Goal: Find specific page/section: Find specific page/section

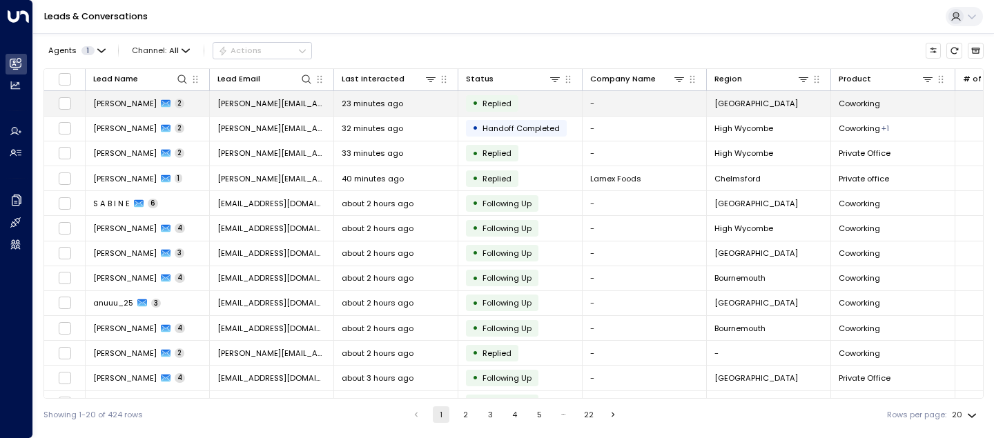
click at [121, 101] on span "[PERSON_NAME]" at bounding box center [124, 103] width 63 height 11
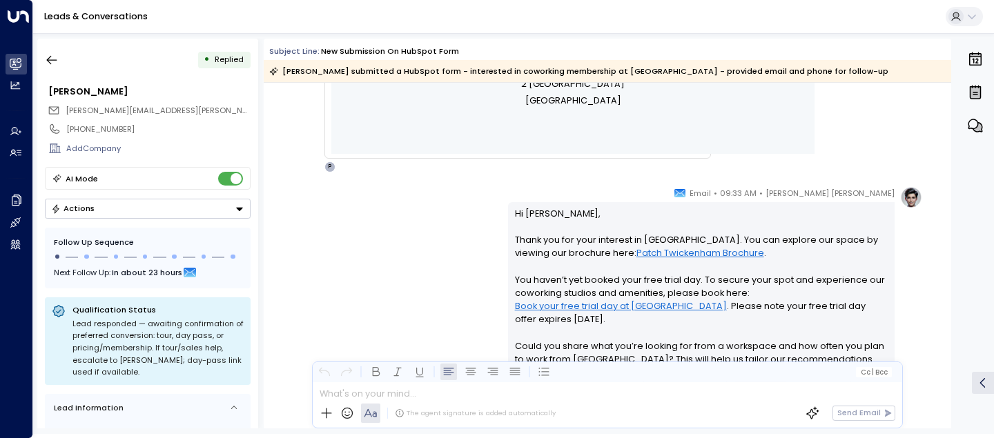
scroll to position [1018, 0]
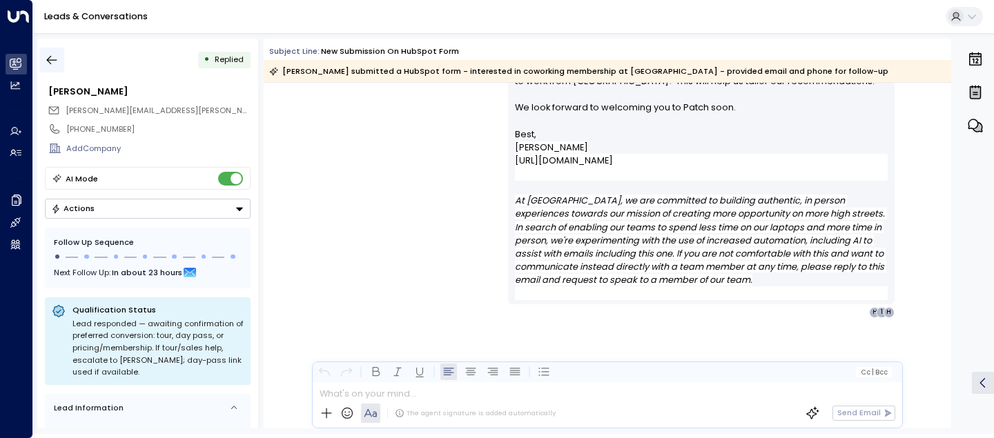
click at [51, 63] on icon "button" at bounding box center [52, 60] width 14 height 14
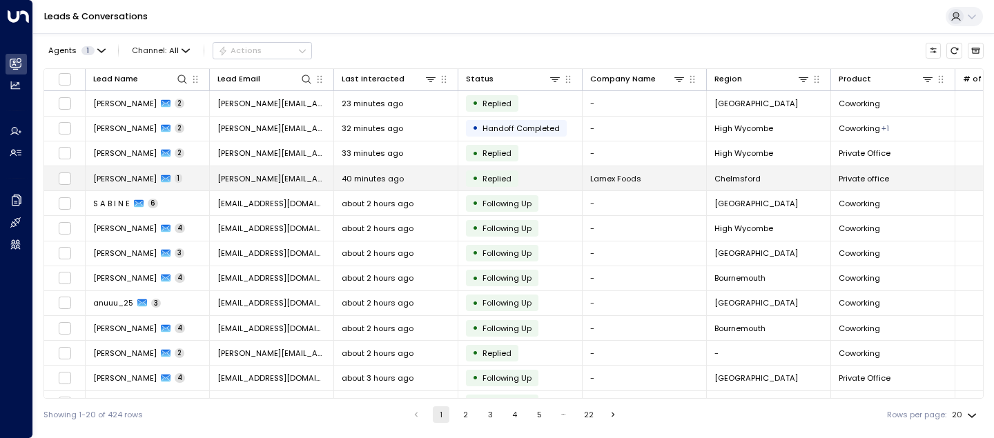
click at [108, 184] on td "[PERSON_NAME] 1" at bounding box center [148, 178] width 124 height 24
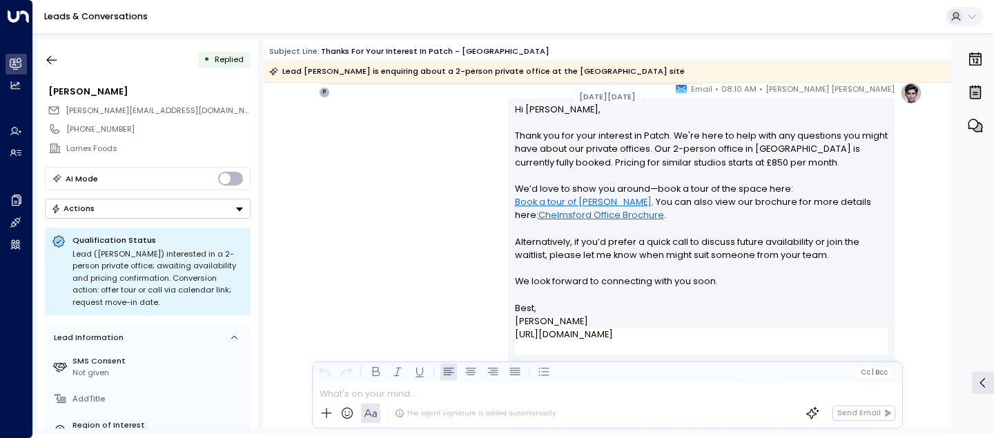
scroll to position [1006, 0]
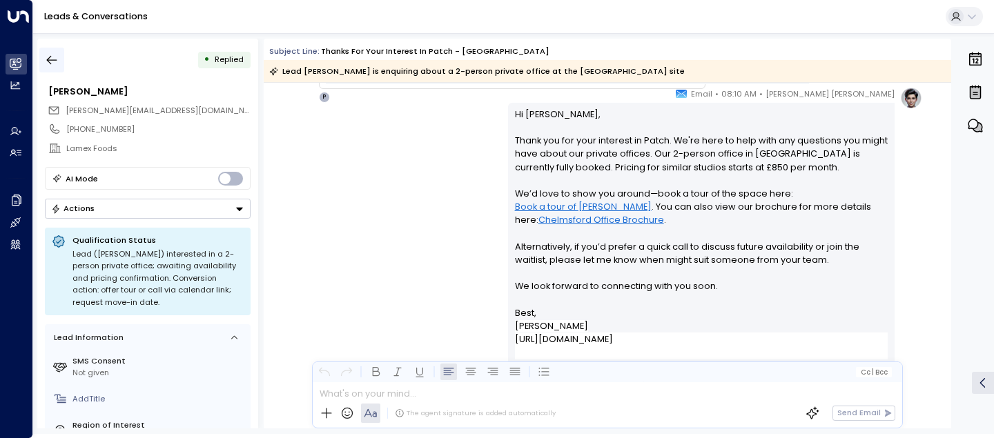
click at [56, 57] on icon "button" at bounding box center [52, 60] width 14 height 14
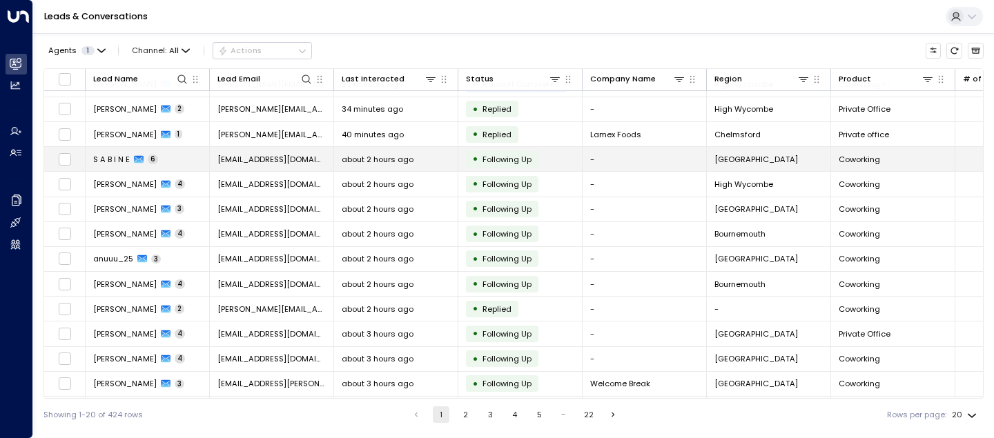
scroll to position [97, 0]
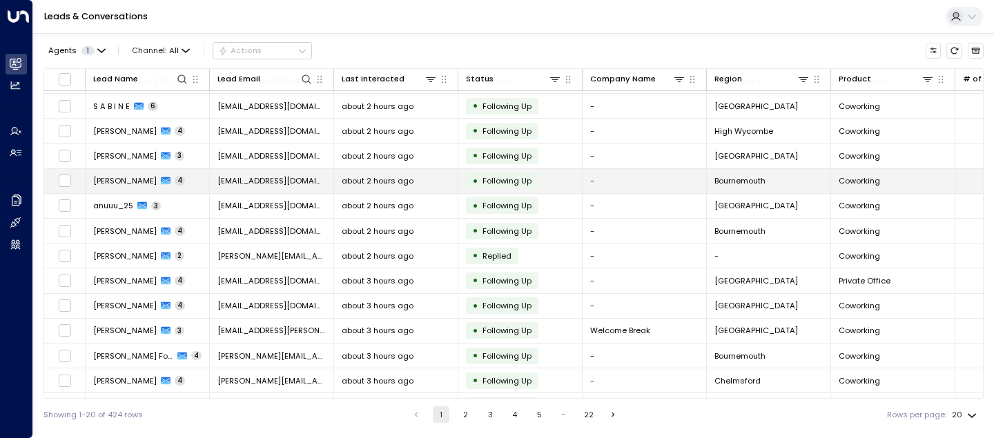
click at [100, 171] on td "[DEMOGRAPHIC_DATA]" at bounding box center [148, 181] width 124 height 24
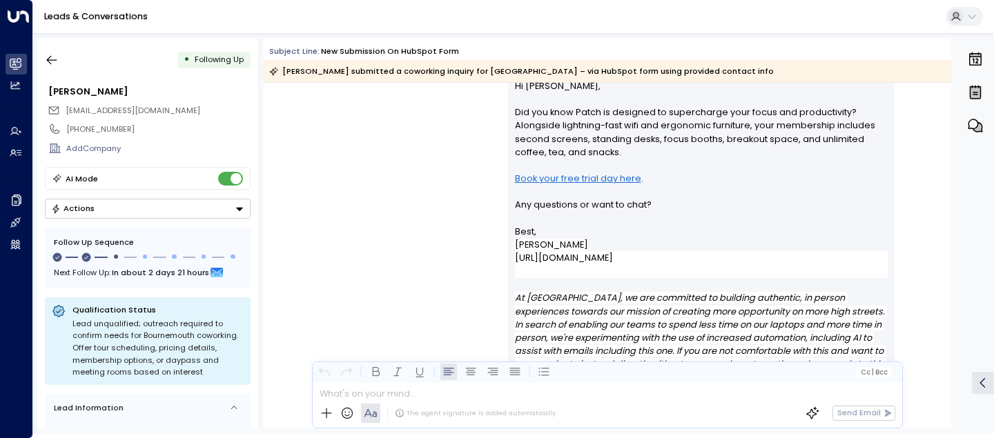
scroll to position [1811, 0]
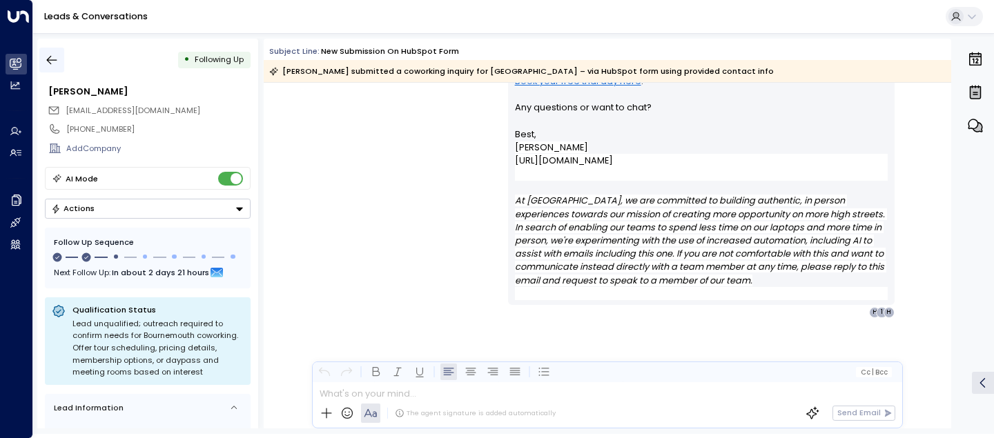
click at [51, 61] on icon "button" at bounding box center [52, 60] width 14 height 14
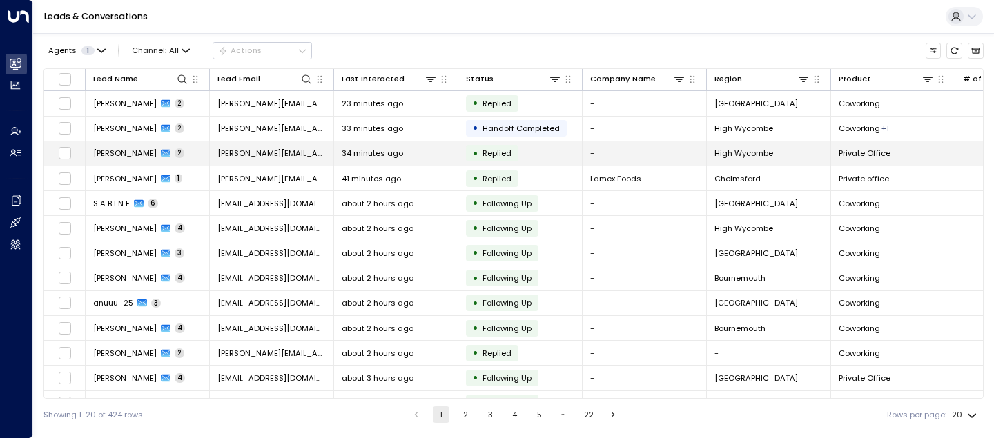
click at [139, 152] on span "[PERSON_NAME]" at bounding box center [124, 153] width 63 height 11
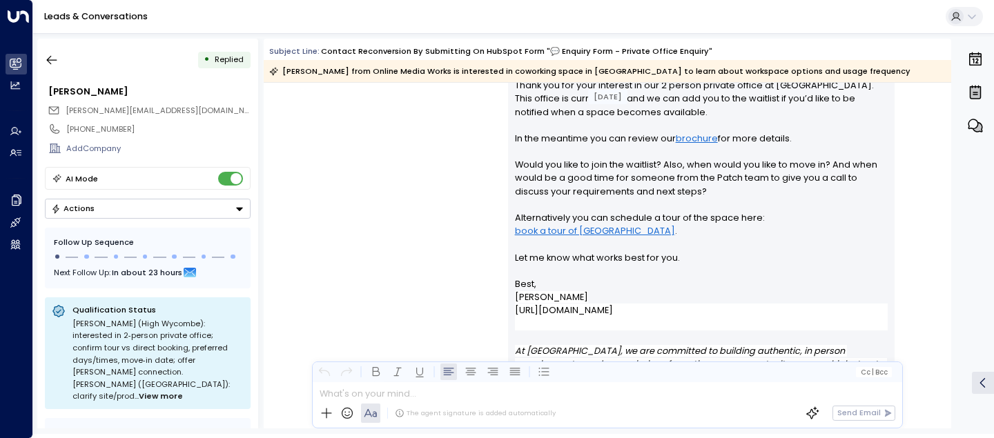
scroll to position [1158, 0]
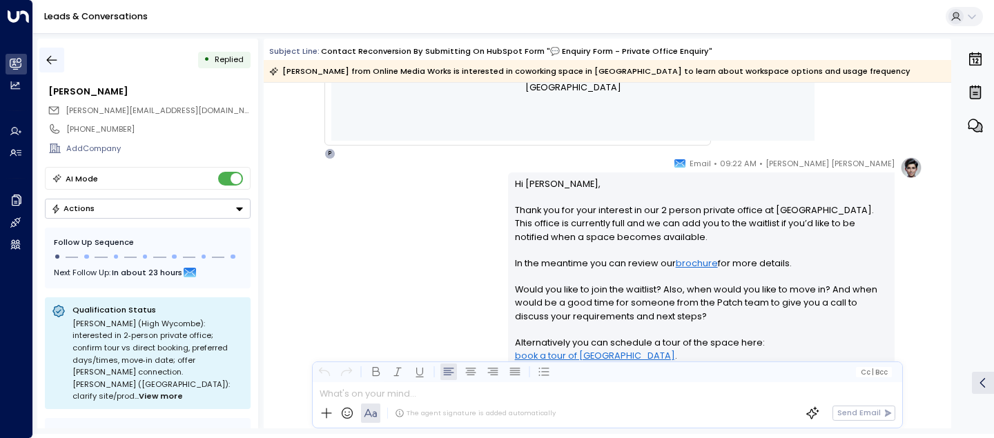
click at [52, 58] on icon "button" at bounding box center [52, 60] width 14 height 14
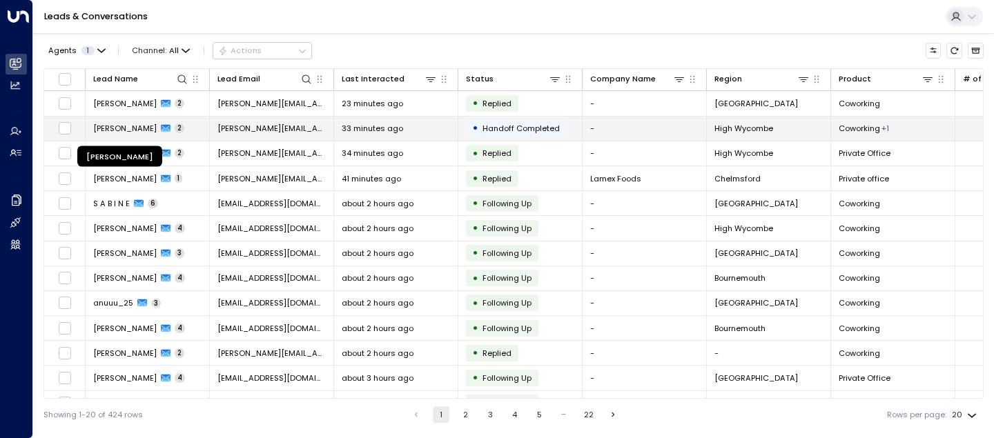
click at [123, 134] on span "[PERSON_NAME]" at bounding box center [124, 128] width 63 height 11
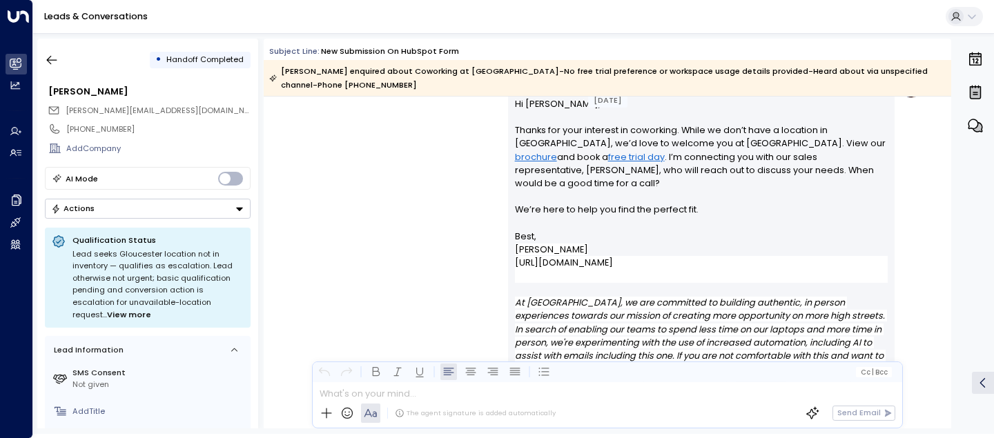
scroll to position [898, 0]
click at [63, 57] on button "button" at bounding box center [51, 60] width 25 height 25
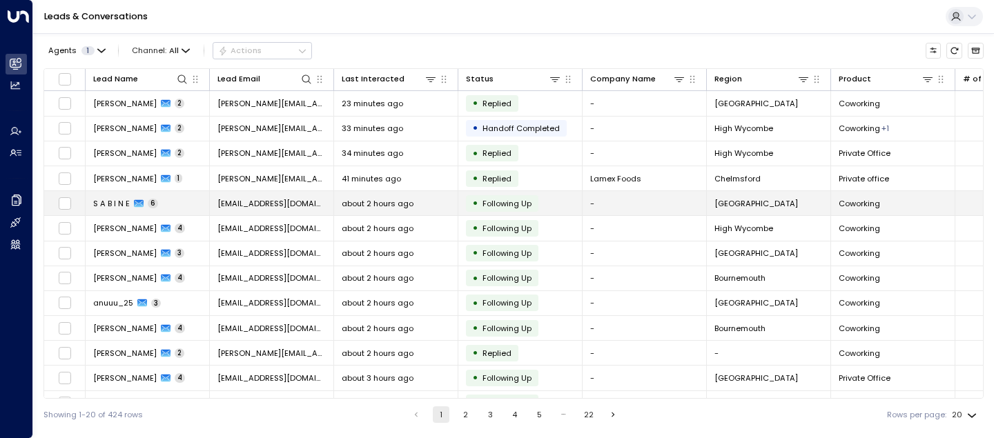
click at [112, 204] on span "S A B I N E" at bounding box center [111, 203] width 37 height 11
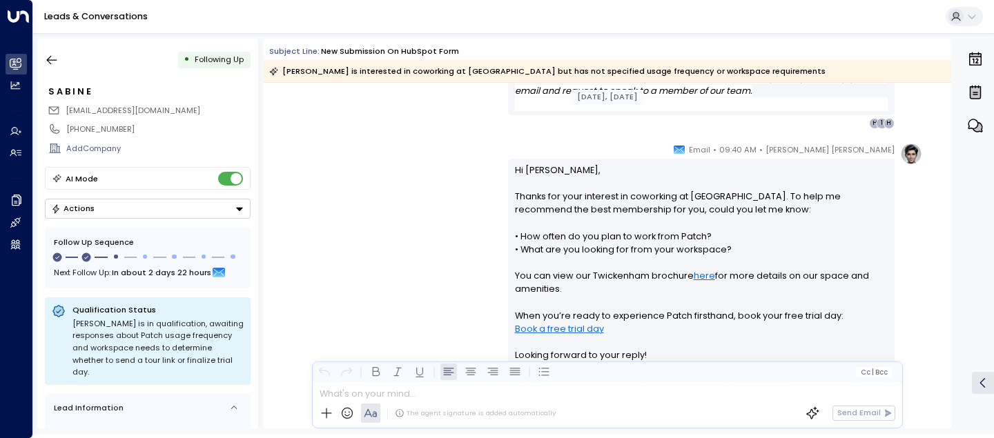
scroll to position [1995, 0]
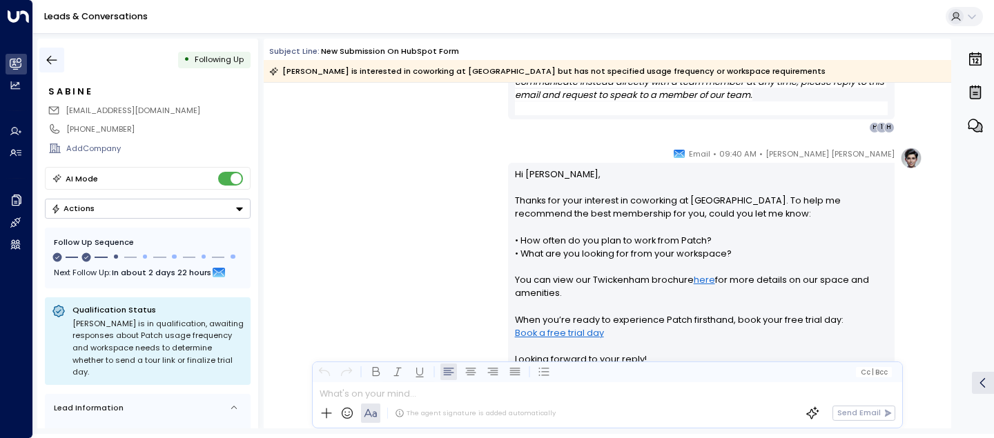
click at [48, 56] on icon "button" at bounding box center [52, 60] width 14 height 14
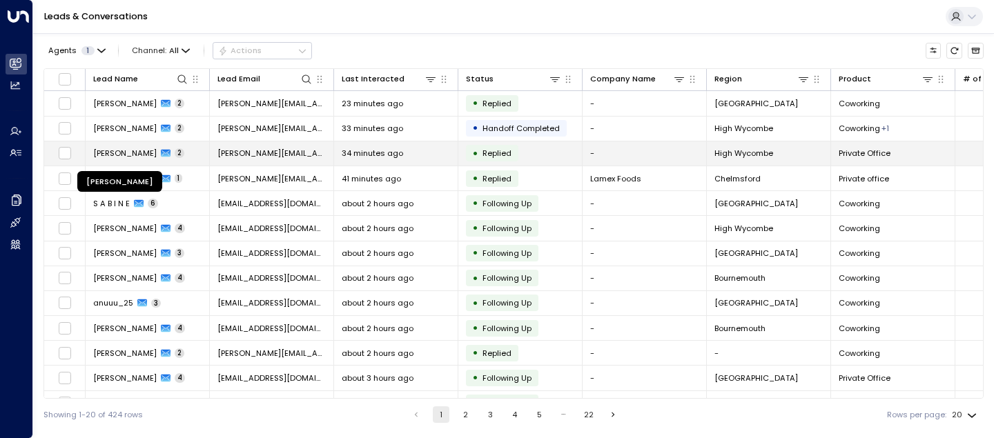
click at [128, 152] on span "[PERSON_NAME]" at bounding box center [124, 153] width 63 height 11
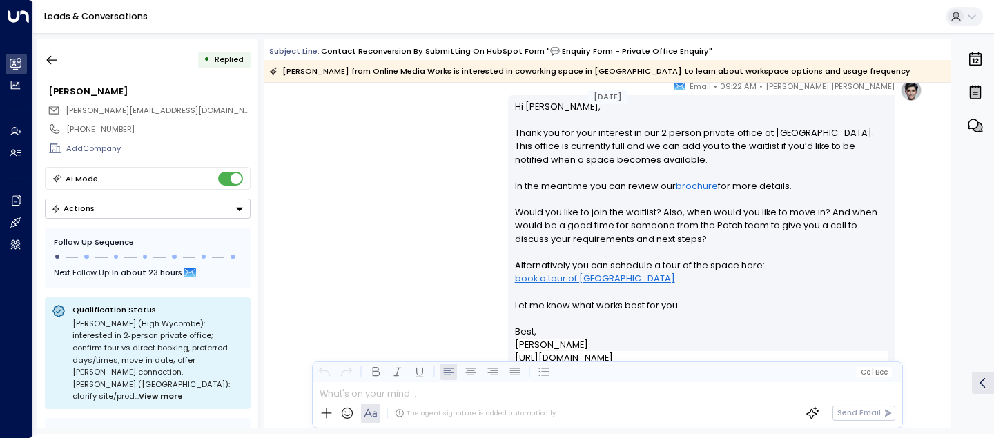
scroll to position [1237, 0]
click at [46, 55] on icon "button" at bounding box center [52, 60] width 14 height 14
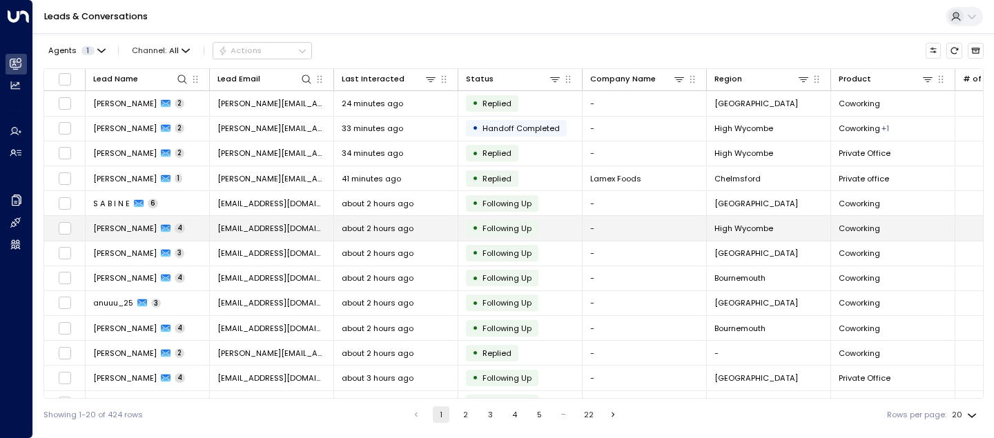
click at [122, 230] on span "[PERSON_NAME]" at bounding box center [124, 228] width 63 height 11
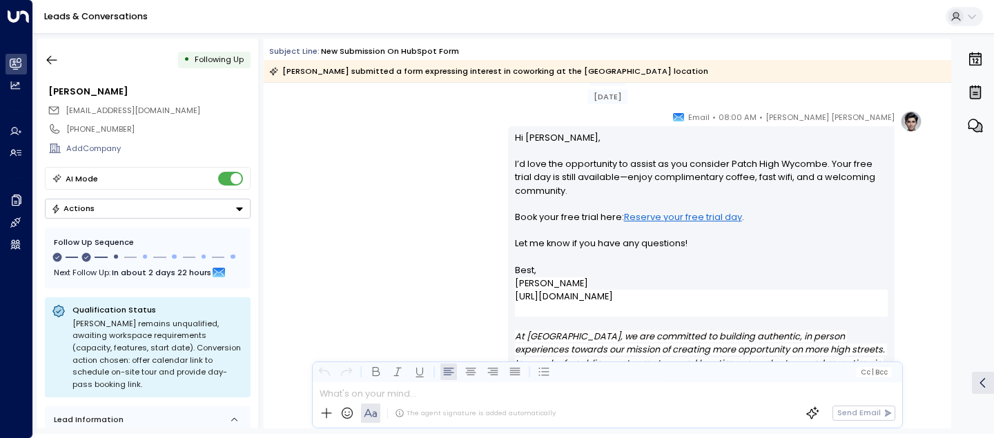
scroll to position [1286, 0]
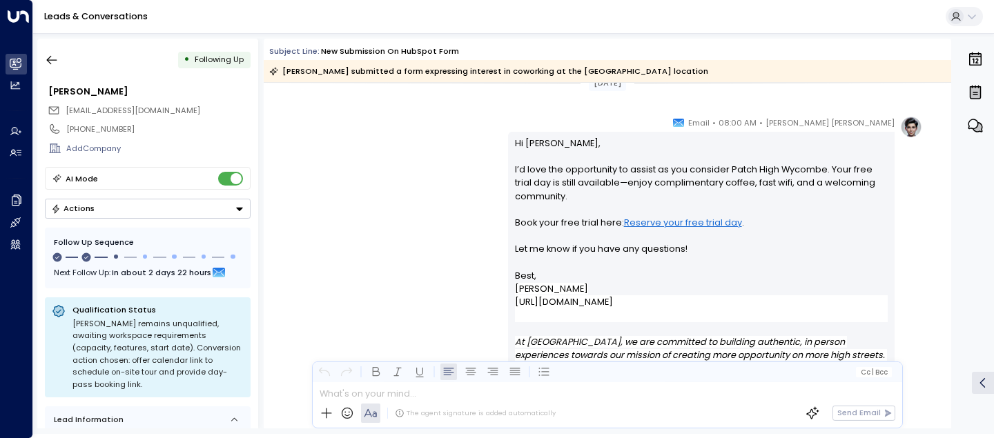
click at [64, 56] on div "• Following Up" at bounding box center [148, 60] width 206 height 25
click at [46, 63] on icon "button" at bounding box center [52, 60] width 14 height 14
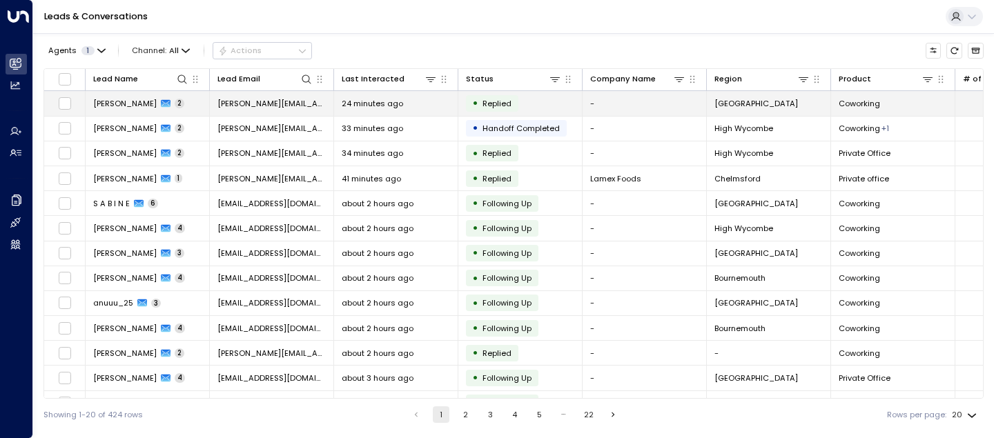
click at [115, 106] on span "[PERSON_NAME]" at bounding box center [124, 103] width 63 height 11
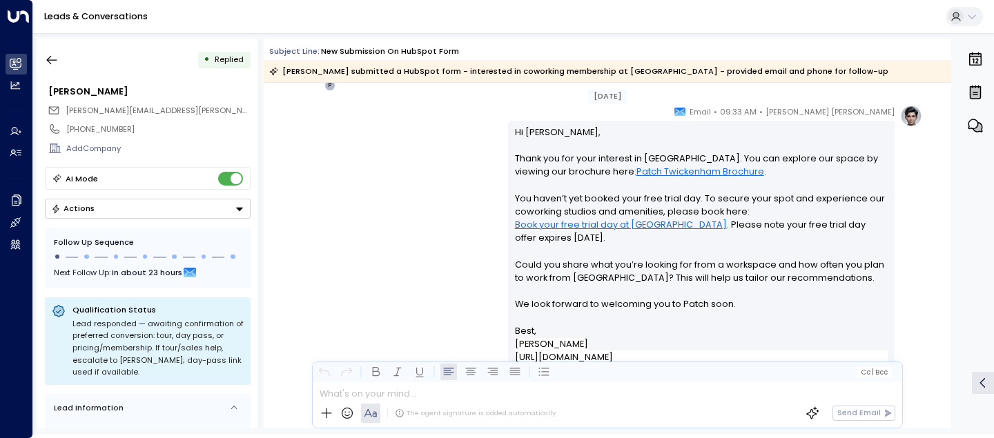
scroll to position [1018, 0]
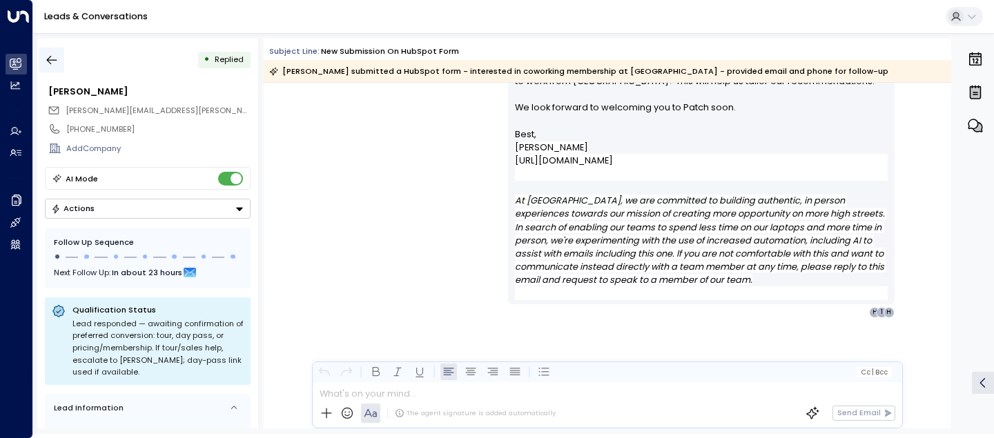
click at [52, 54] on icon "button" at bounding box center [52, 60] width 14 height 14
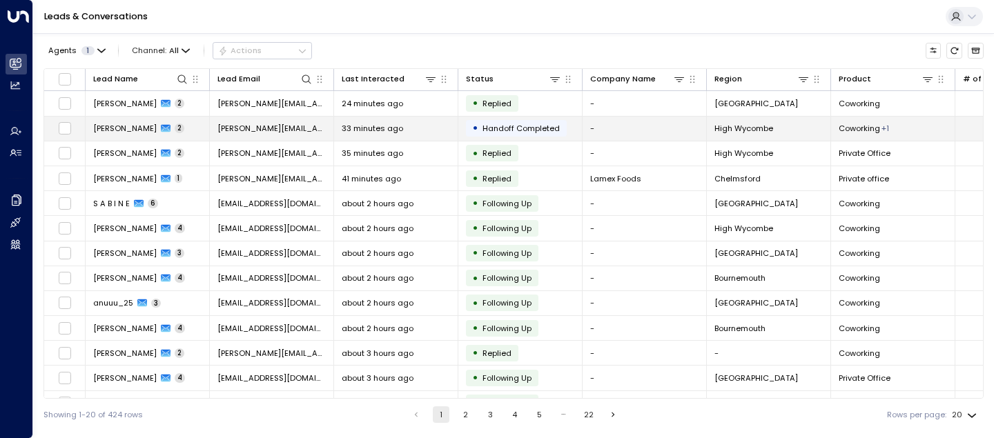
click at [106, 125] on span "[PERSON_NAME]" at bounding box center [124, 128] width 63 height 11
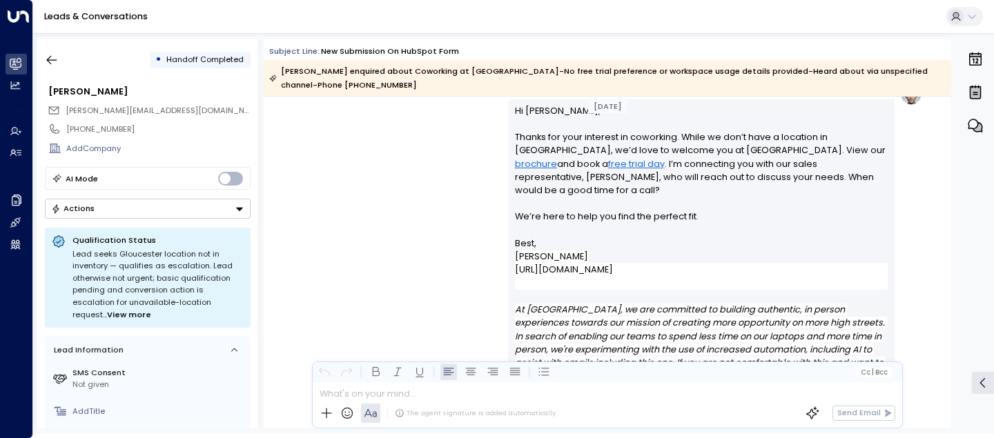
scroll to position [892, 0]
click at [56, 58] on icon "button" at bounding box center [52, 60] width 14 height 14
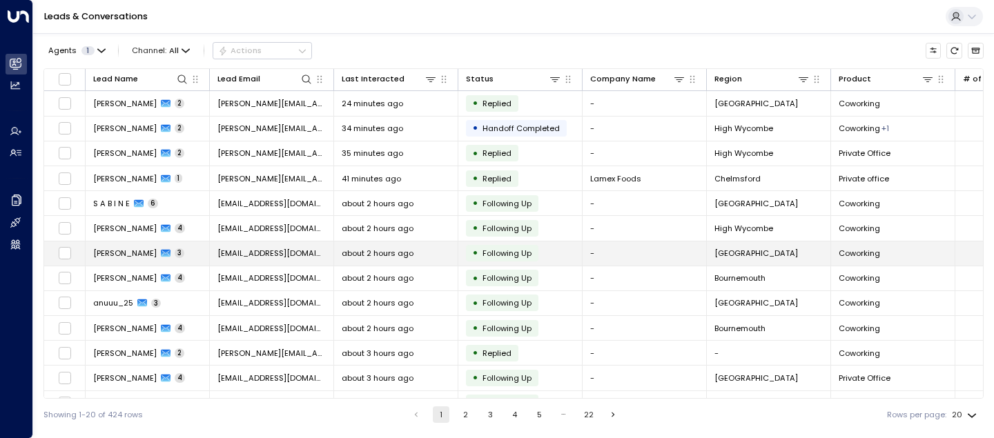
click at [111, 245] on td "[PERSON_NAME] 3" at bounding box center [148, 253] width 124 height 24
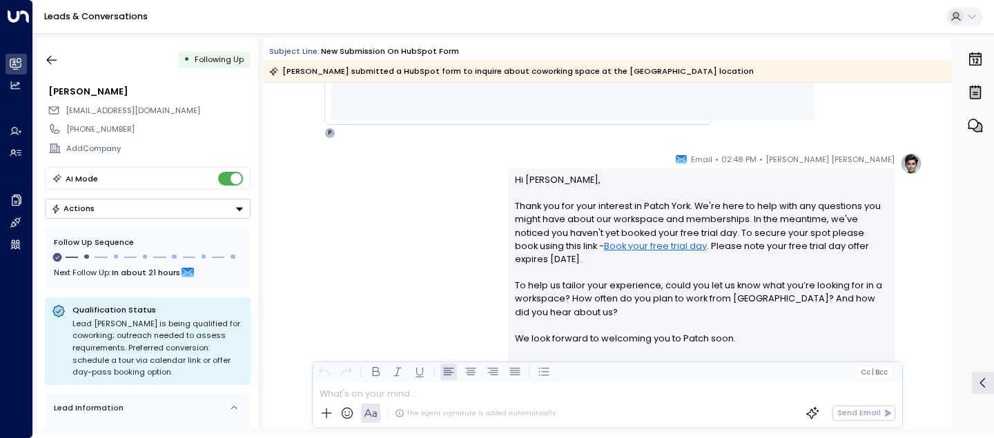
scroll to position [711, 0]
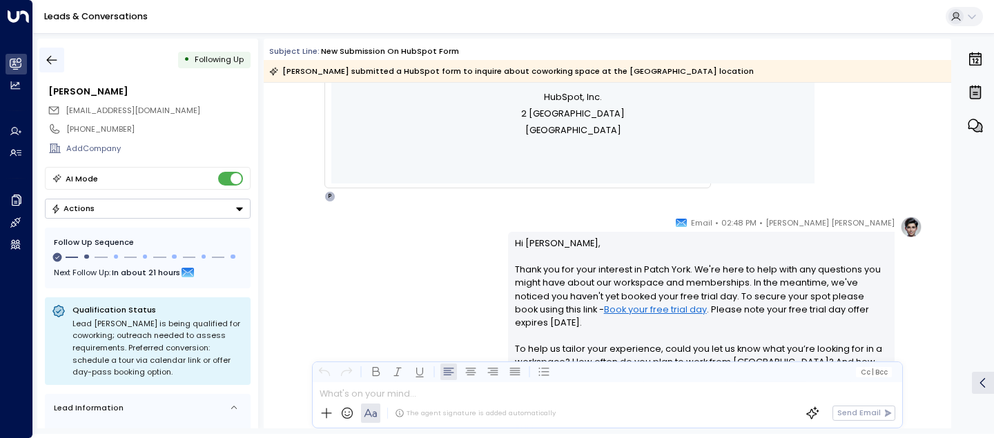
click at [52, 56] on icon "button" at bounding box center [52, 60] width 14 height 14
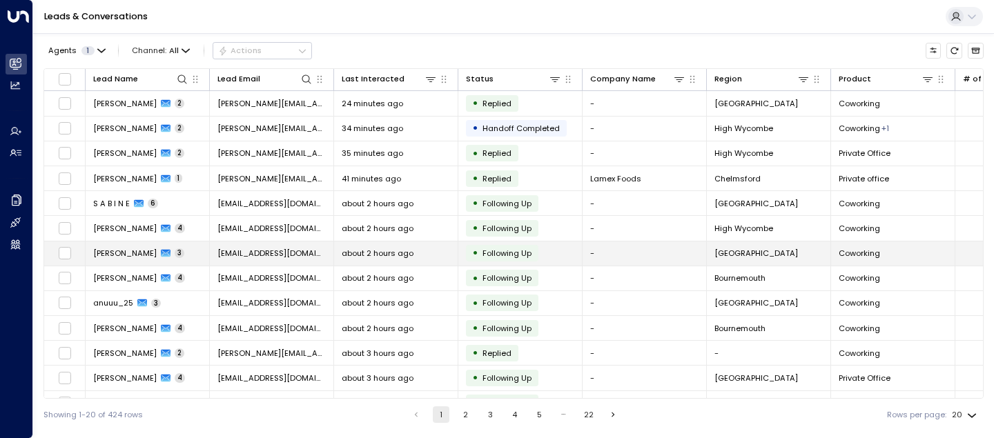
click at [129, 249] on span "[PERSON_NAME]" at bounding box center [124, 253] width 63 height 11
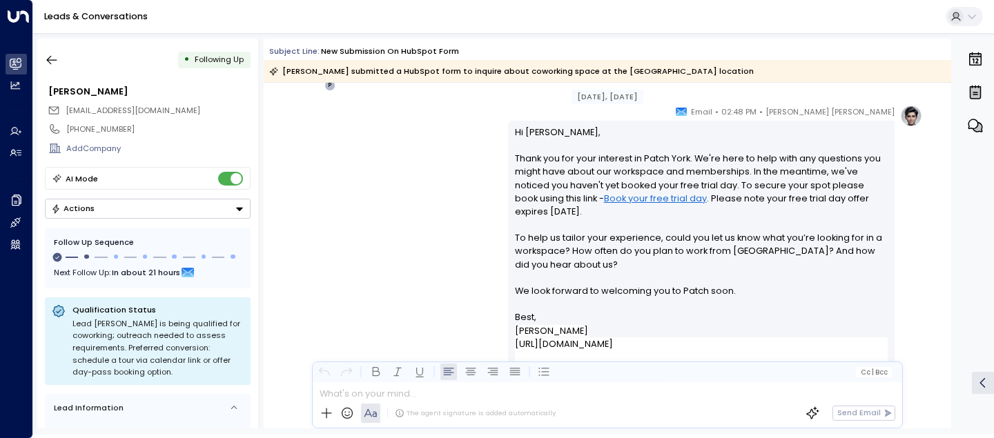
scroll to position [818, 0]
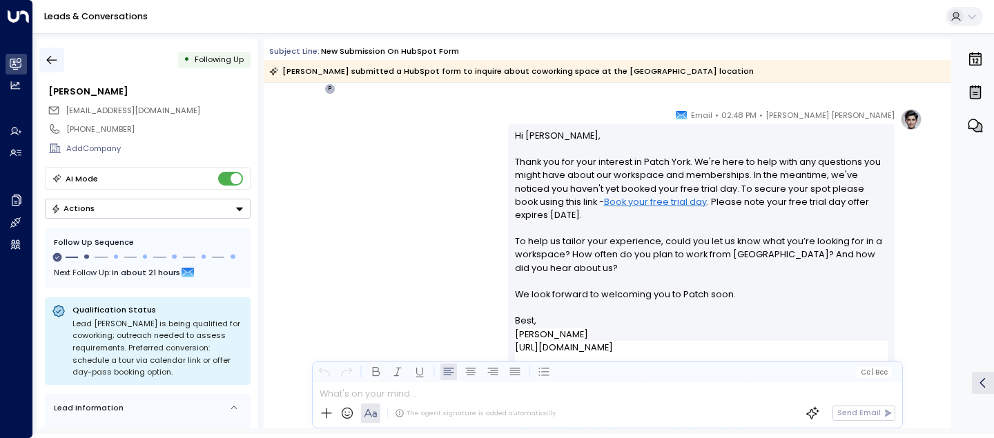
click at [51, 62] on icon "button" at bounding box center [52, 60] width 14 height 14
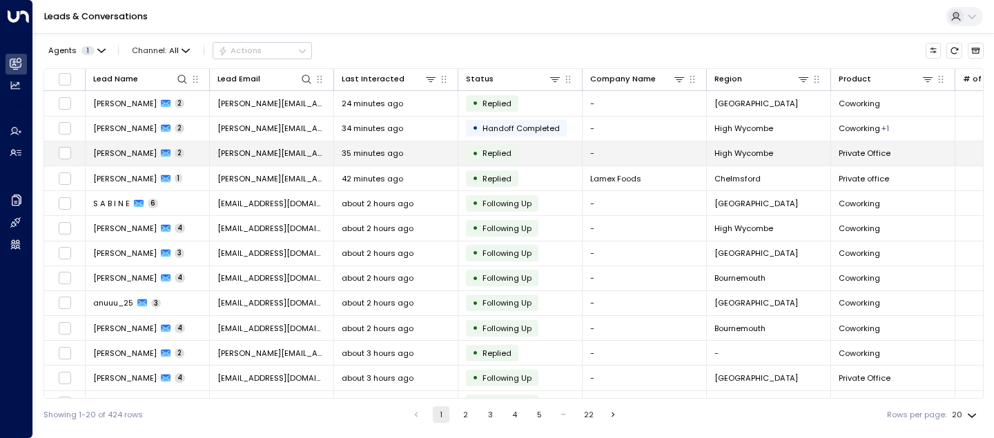
click at [110, 154] on span "[PERSON_NAME]" at bounding box center [124, 153] width 63 height 11
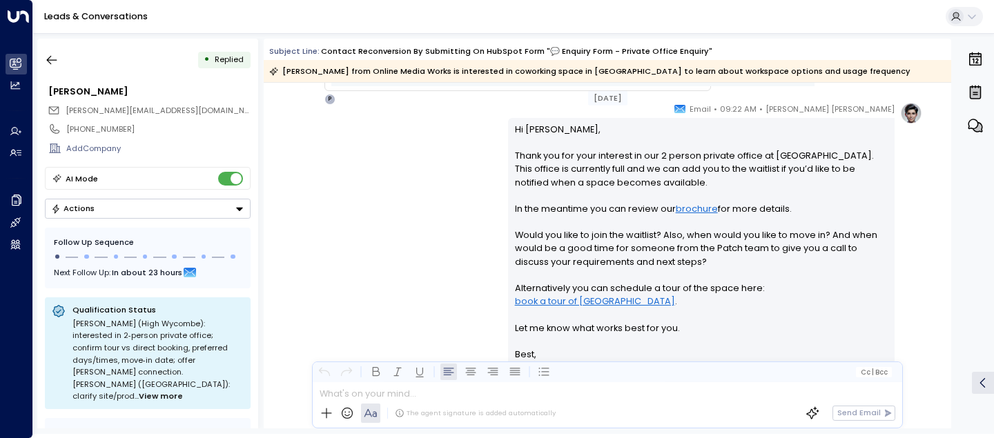
scroll to position [1215, 0]
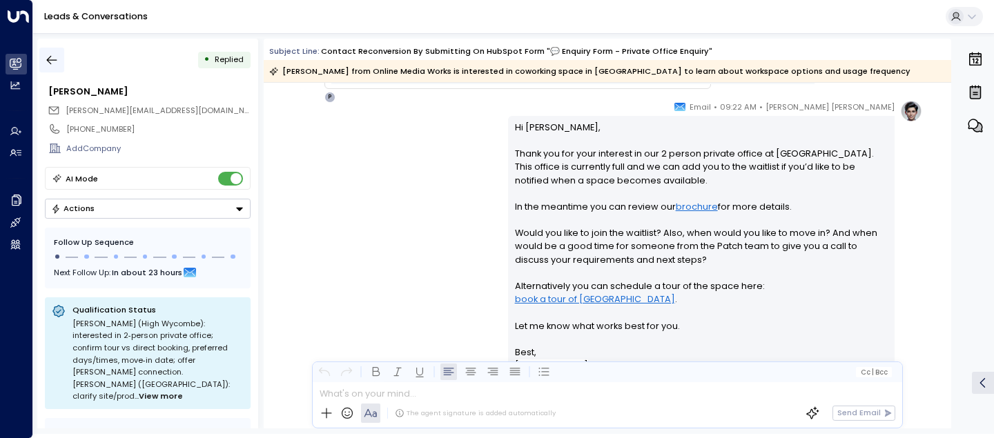
click at [52, 58] on icon "button" at bounding box center [52, 60] width 14 height 14
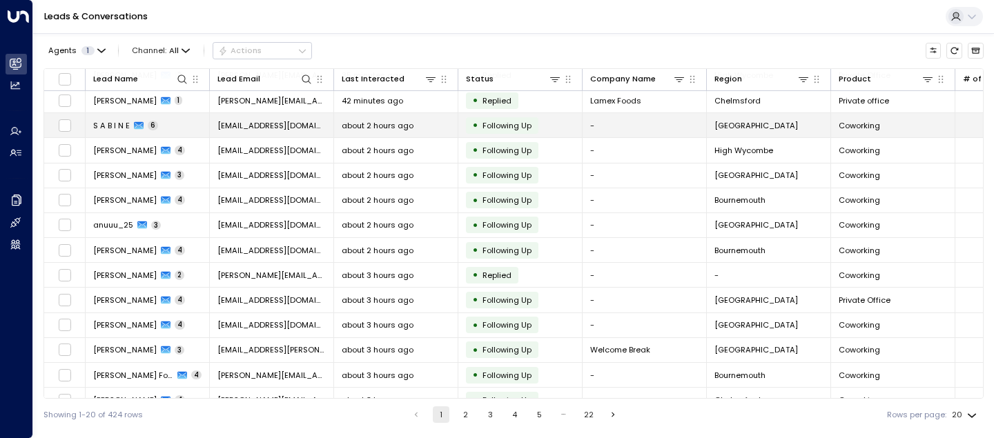
scroll to position [96, 0]
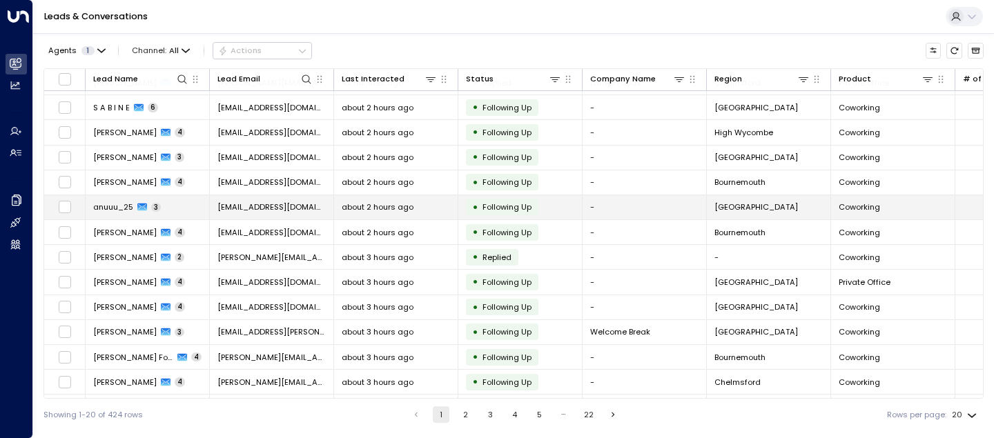
click at [117, 206] on span "anuuu_25" at bounding box center [113, 206] width 40 height 11
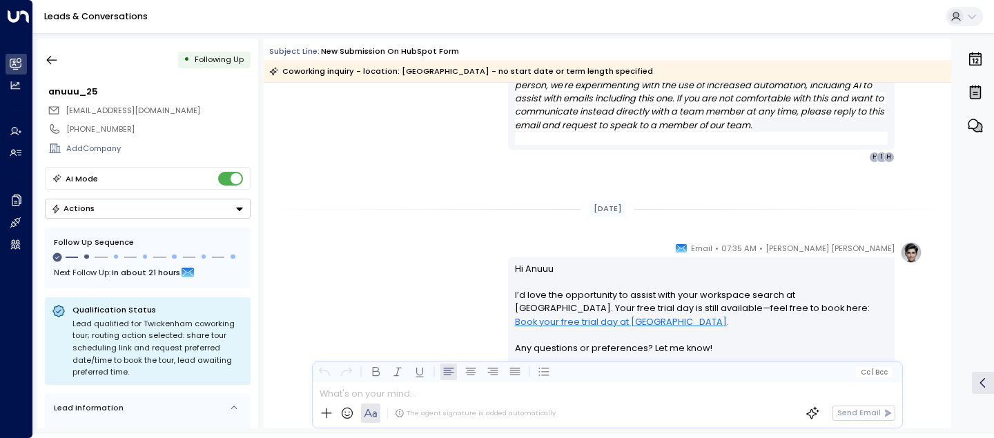
scroll to position [1219, 0]
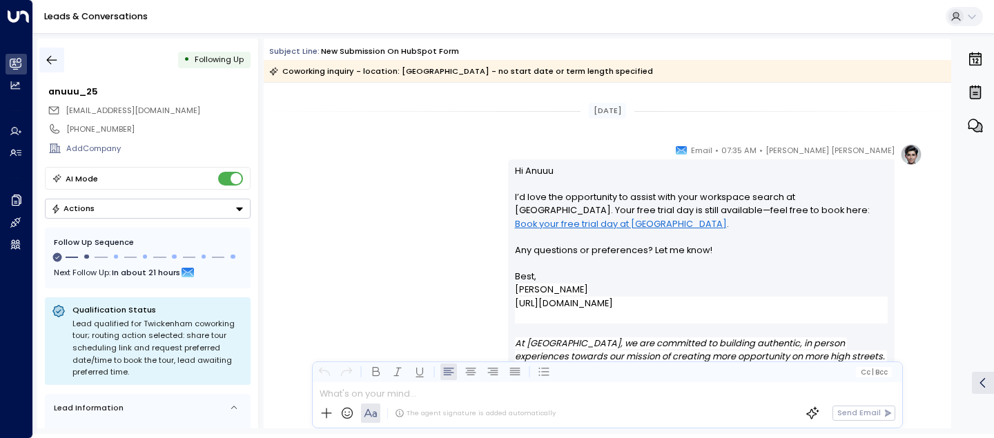
click at [48, 63] on icon "button" at bounding box center [52, 60] width 14 height 14
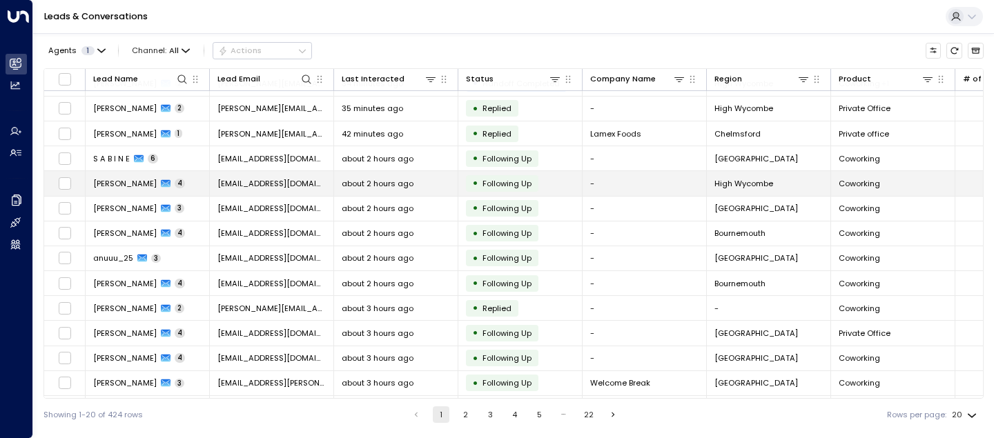
scroll to position [50, 0]
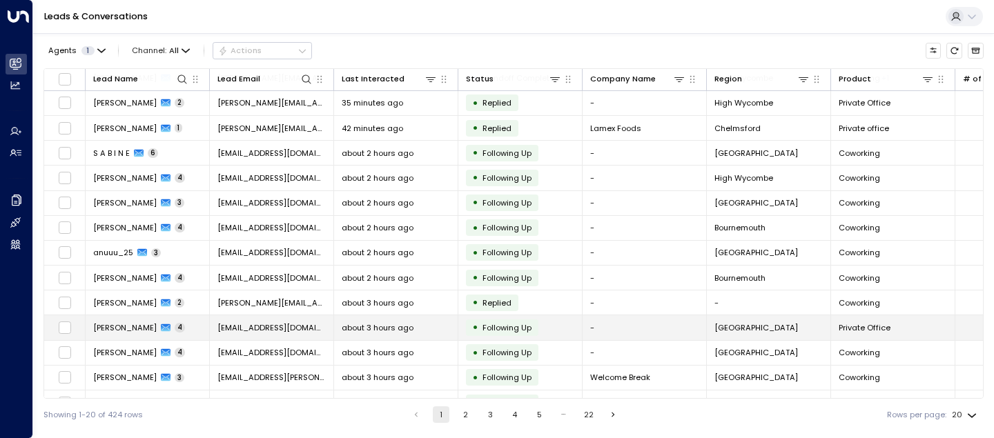
click at [97, 328] on span "[PERSON_NAME]" at bounding box center [124, 327] width 63 height 11
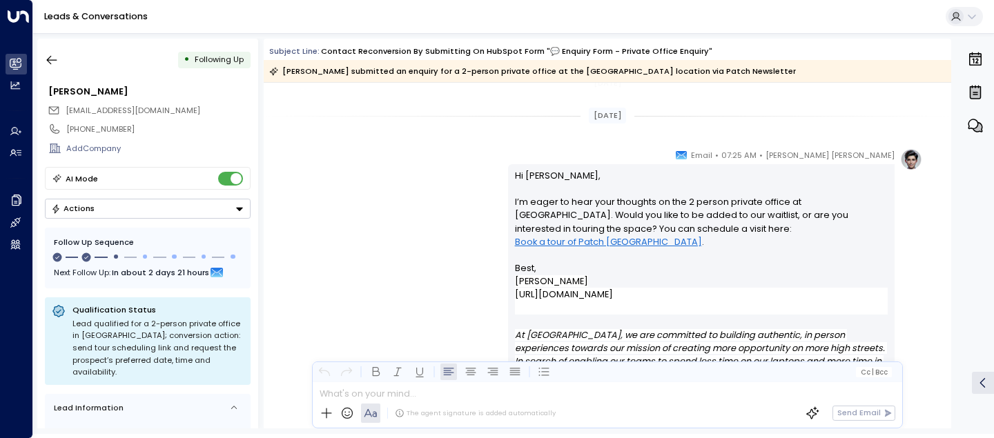
scroll to position [1950, 0]
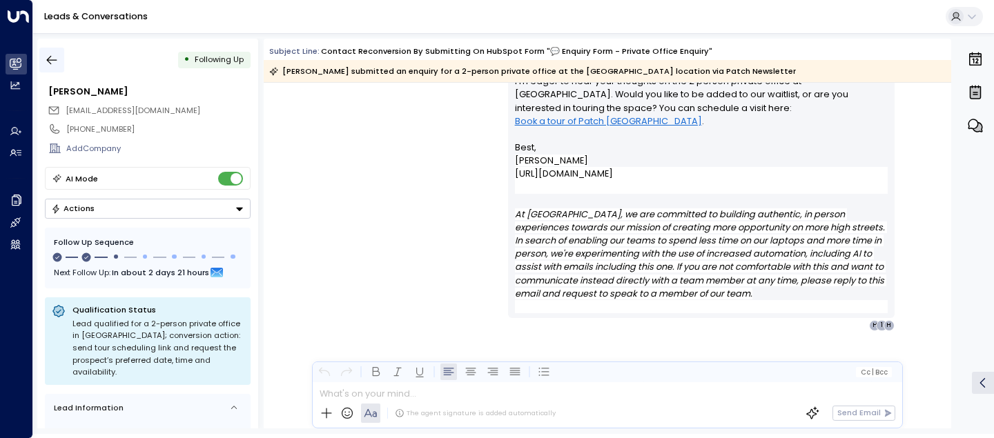
click at [52, 56] on icon "button" at bounding box center [52, 60] width 14 height 14
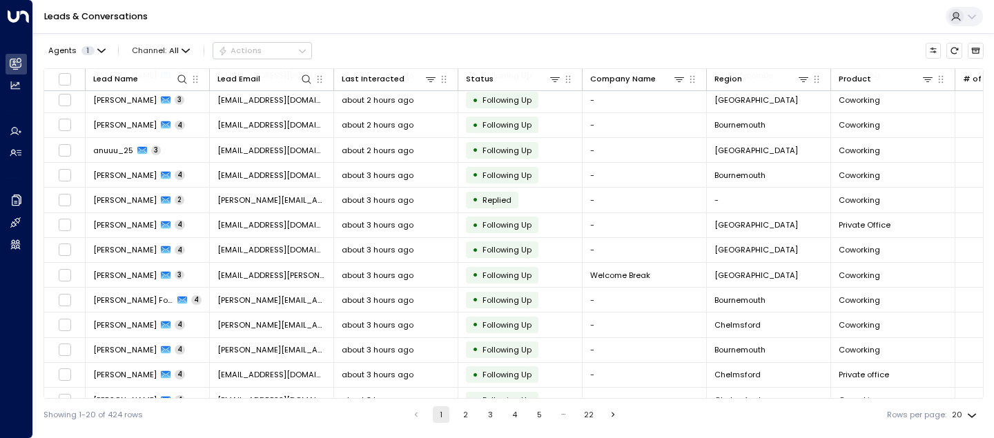
scroll to position [196, 0]
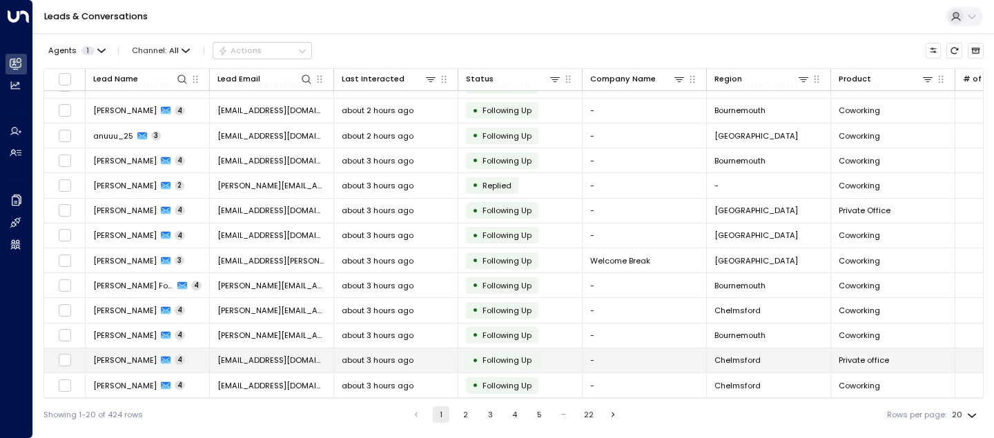
click at [115, 361] on span "[PERSON_NAME]" at bounding box center [124, 360] width 63 height 11
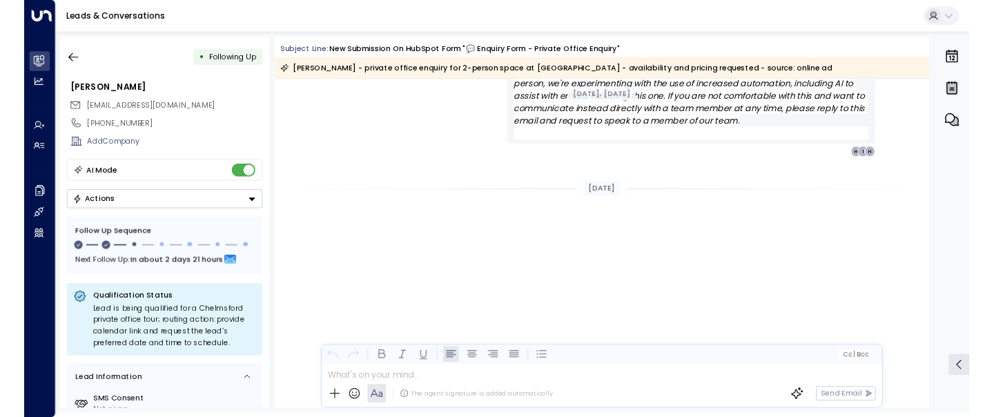
scroll to position [923, 0]
